Goal: Task Accomplishment & Management: Use online tool/utility

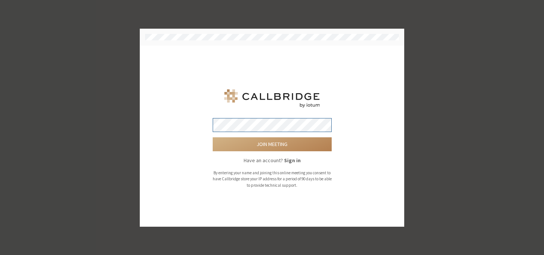
click at [213, 137] on button "Join meeting" at bounding box center [272, 144] width 119 height 14
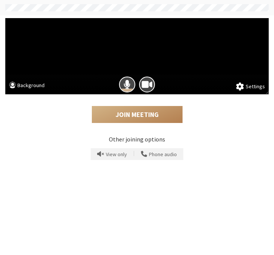
click at [261, 82] on div at bounding box center [136, 85] width 263 height 20
click at [255, 87] on button "Settings" at bounding box center [250, 87] width 29 height 8
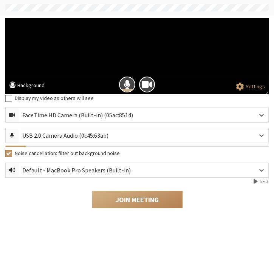
click at [241, 83] on span at bounding box center [240, 87] width 8 height 8
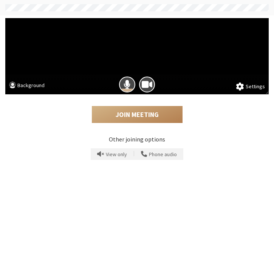
click at [12, 87] on circle at bounding box center [12, 85] width 7 height 7
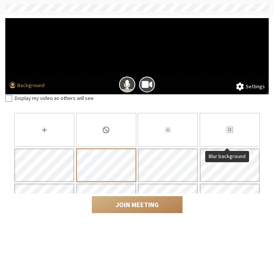
click at [219, 131] on div "Blur background" at bounding box center [229, 130] width 60 height 34
